Goal: Check status: Check status

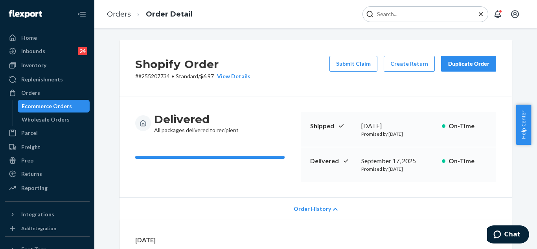
scroll to position [104, 0]
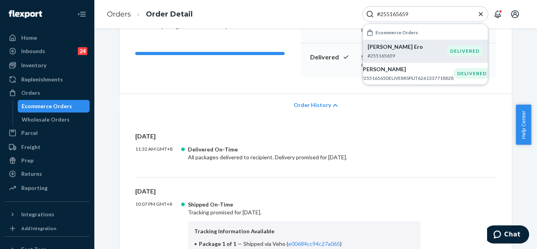
type input "#255165659"
click at [421, 48] on p "[PERSON_NAME] Ero" at bounding box center [406, 47] width 79 height 8
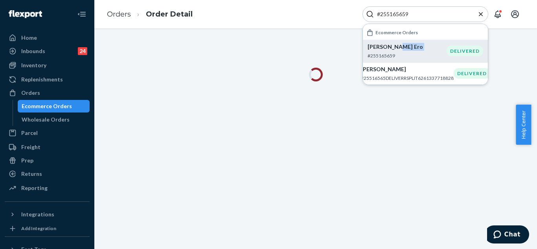
click at [421, 48] on p "[PERSON_NAME] Ero" at bounding box center [406, 47] width 79 height 8
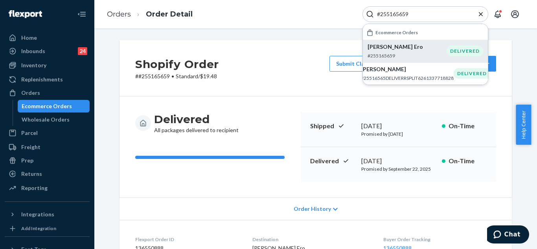
click at [482, 15] on icon "Close Search" at bounding box center [481, 14] width 8 height 8
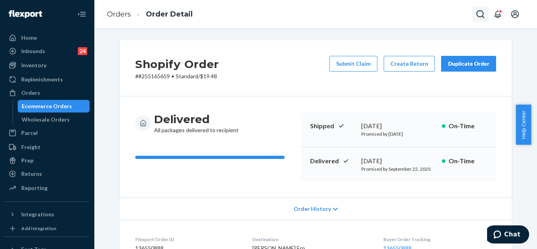
click at [475, 11] on icon "Open Search Box" at bounding box center [479, 13] width 9 height 9
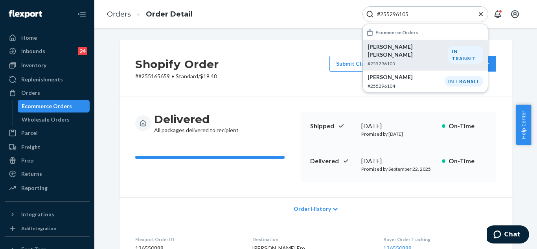
type input "#255296105"
click at [404, 48] on p "[PERSON_NAME] [PERSON_NAME]" at bounding box center [407, 51] width 81 height 16
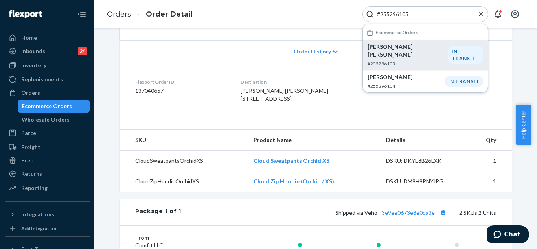
scroll to position [236, 0]
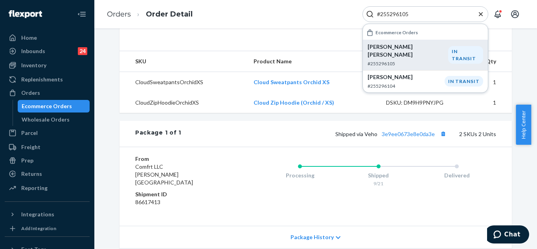
click at [481, 13] on icon "Close Search" at bounding box center [481, 14] width 4 height 4
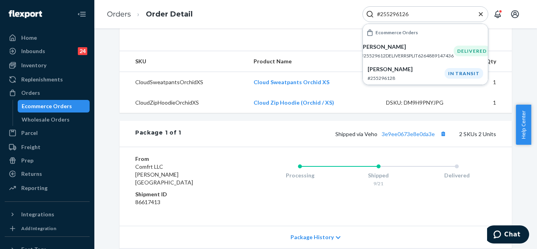
type input "#255296126"
click at [478, 12] on icon "Close Search" at bounding box center [481, 14] width 8 height 8
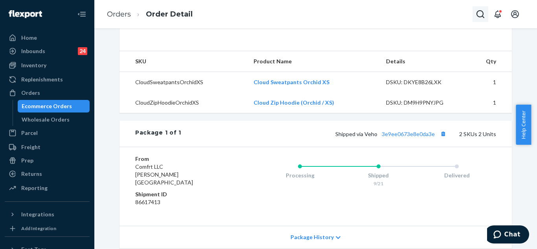
click at [474, 15] on button "Open Search Box" at bounding box center [480, 14] width 16 height 16
click at [60, 36] on div "Home" at bounding box center [47, 37] width 83 height 11
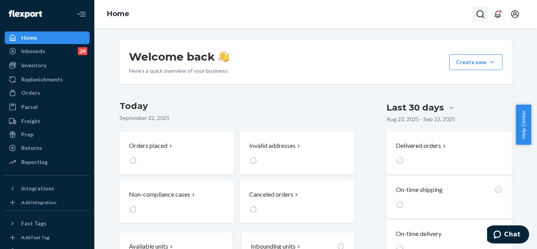
click at [479, 15] on icon "Open Search Box" at bounding box center [479, 13] width 9 height 9
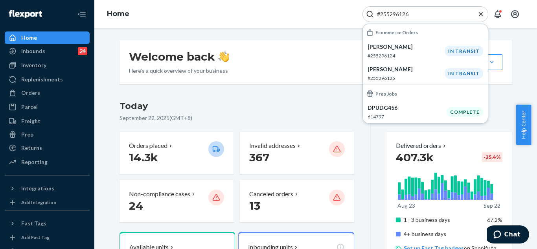
type input "#255296126"
click at [481, 15] on icon "Close Search" at bounding box center [481, 14] width 8 height 8
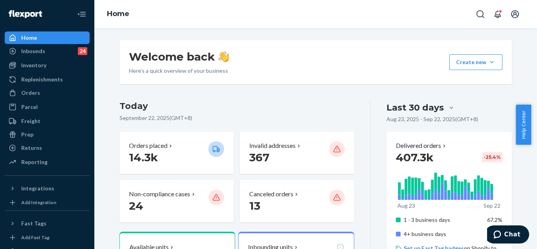
click at [436, 15] on div "Home" at bounding box center [315, 14] width 442 height 28
click at [477, 16] on icon "Open Search Box" at bounding box center [480, 14] width 8 height 8
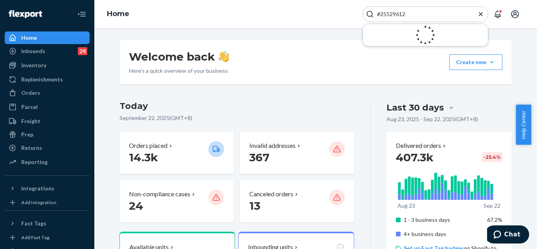
type input "#255296126"
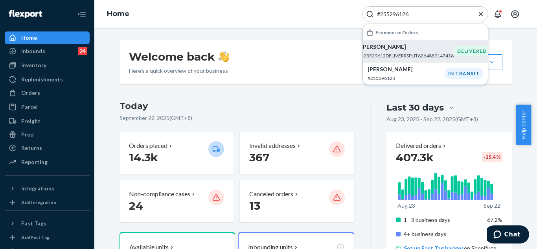
click at [431, 51] on div "[PERSON_NAME] #25529612DELIVERRSPLIT6264889147436" at bounding box center [407, 51] width 93 height 16
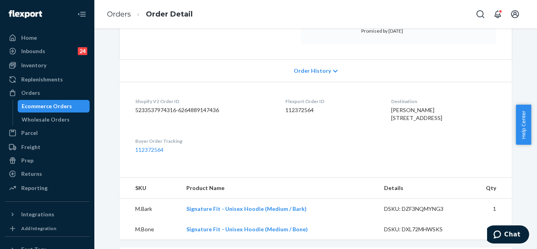
scroll to position [39, 0]
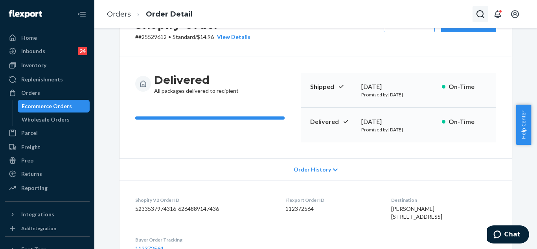
click at [484, 13] on icon "Open Search Box" at bounding box center [479, 13] width 9 height 9
click at [400, 20] on div at bounding box center [425, 14] width 126 height 16
click at [408, 14] on input "Search Input" at bounding box center [422, 14] width 97 height 8
paste input "#255296126"
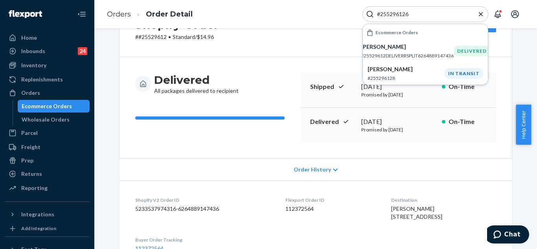
click at [382, 12] on input "#255296126" at bounding box center [422, 14] width 97 height 8
click at [379, 13] on input "#255296126" at bounding box center [422, 14] width 97 height 8
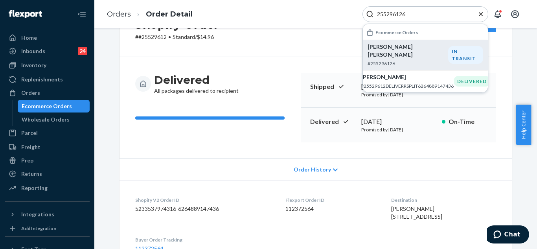
type input "255296126"
click at [406, 49] on p "[PERSON_NAME] [PERSON_NAME]" at bounding box center [407, 51] width 81 height 16
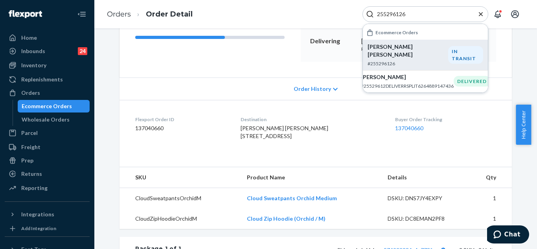
scroll to position [157, 0]
